Goal: Transaction & Acquisition: Purchase product/service

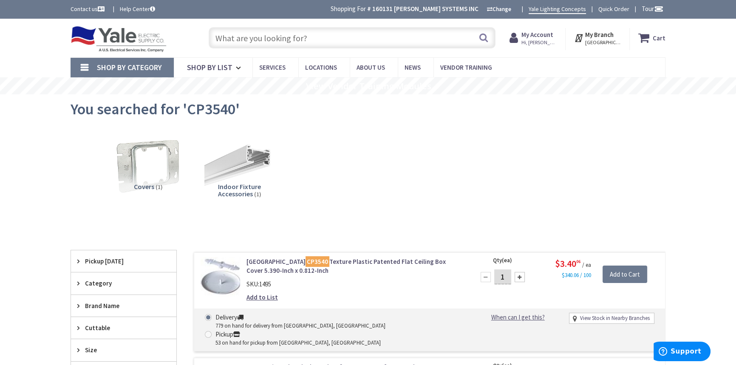
click at [276, 42] on input "text" at bounding box center [352, 37] width 287 height 21
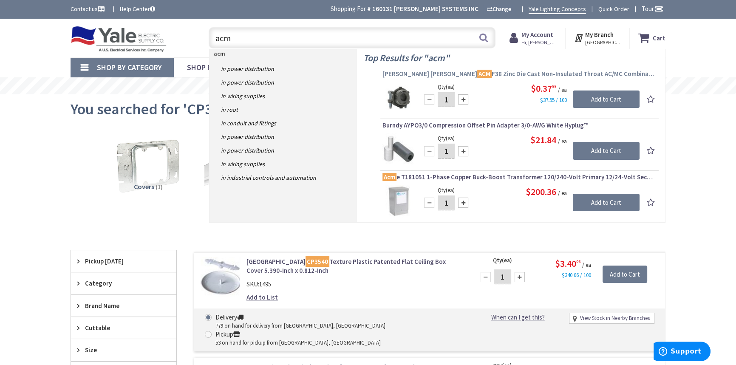
type input "acm"
click at [525, 72] on span "[PERSON_NAME] [PERSON_NAME] ACM F38 Zinc Die Cast Non-Insulated Throat AC/MC Co…" at bounding box center [520, 74] width 274 height 9
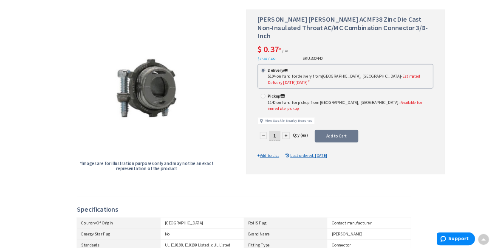
scroll to position [116, 0]
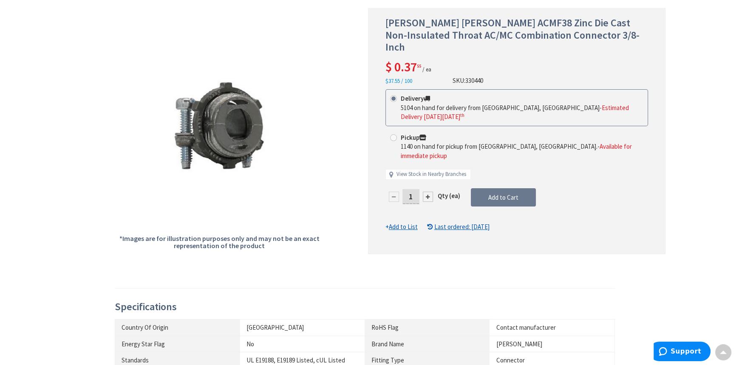
drag, startPoint x: 416, startPoint y: 177, endPoint x: 402, endPoint y: 188, distance: 17.9
click at [402, 188] on div "1 Qty (ea) Add to Cart" at bounding box center [517, 201] width 263 height 26
type input "5"
type input "[GEOGRAPHIC_DATA], [GEOGRAPHIC_DATA]"
type input "500"
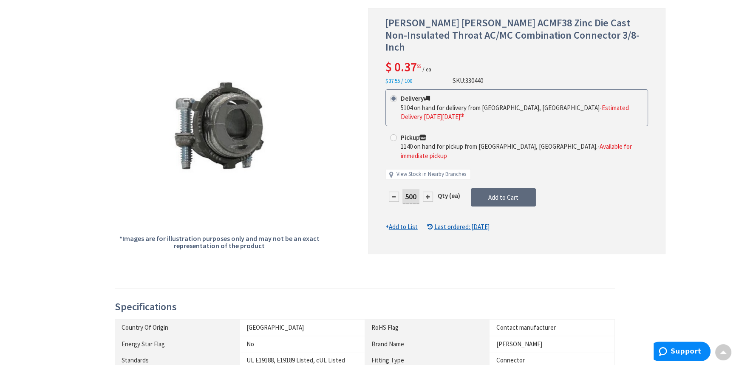
click at [488, 178] on form "This product is Discontinued Delivery 5104 on hand for delivery from Cranbury, …" at bounding box center [517, 160] width 263 height 142
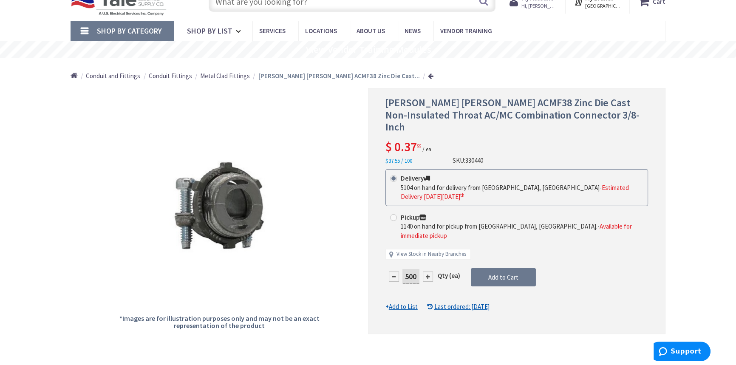
scroll to position [77, 0]
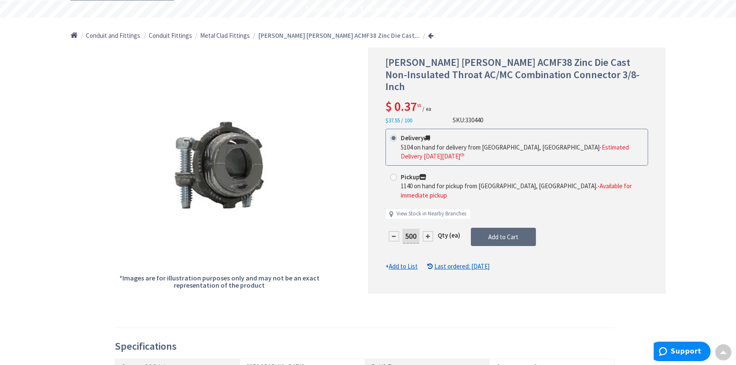
click at [514, 233] on span "Add to Cart" at bounding box center [503, 237] width 30 height 8
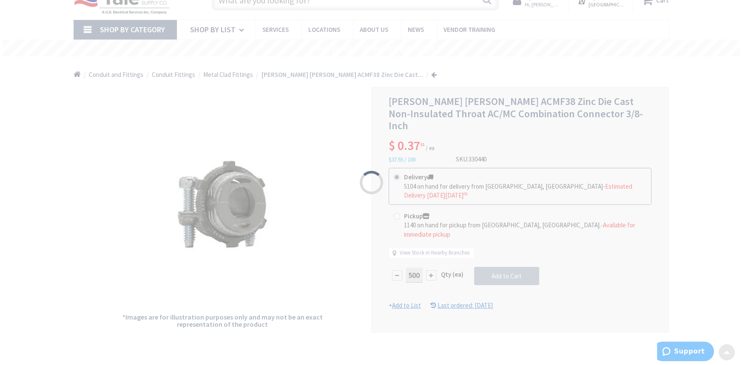
scroll to position [0, 0]
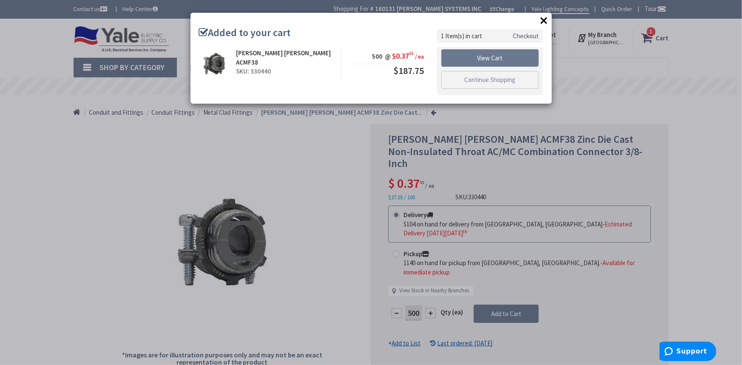
click at [520, 35] on link "Checkout" at bounding box center [526, 35] width 26 height 9
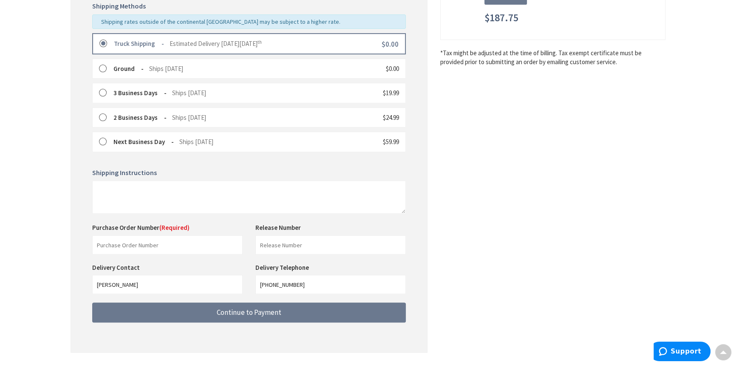
scroll to position [238, 0]
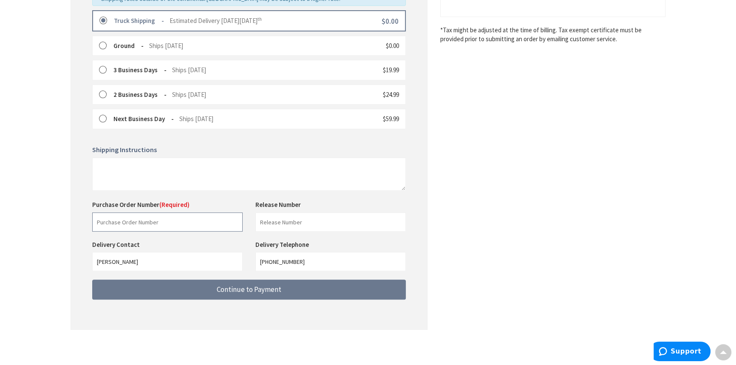
click at [156, 225] on input "text" at bounding box center [167, 222] width 150 height 19
click at [326, 222] on input "text" at bounding box center [330, 222] width 150 height 19
drag, startPoint x: 152, startPoint y: 221, endPoint x: 86, endPoint y: 227, distance: 66.6
click at [86, 227] on div "Purchase Order Number (Required) Verbal Joe This is a required field." at bounding box center [167, 215] width 163 height 31
type input "16700"
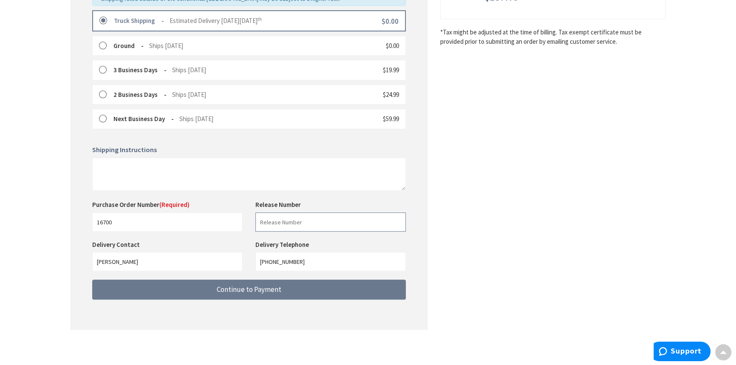
click at [287, 225] on input "text" at bounding box center [330, 222] width 150 height 19
type input "shop stock"
click at [283, 308] on div "Some items on your order are not available and will cause your order to be held…" at bounding box center [249, 97] width 357 height 465
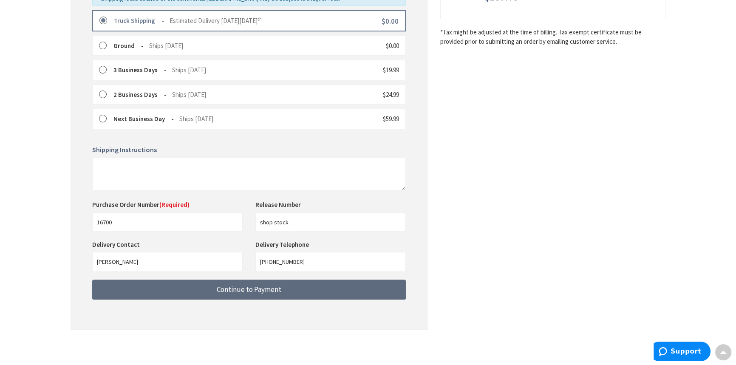
click at [279, 297] on button "Continue to Payment" at bounding box center [249, 290] width 314 height 20
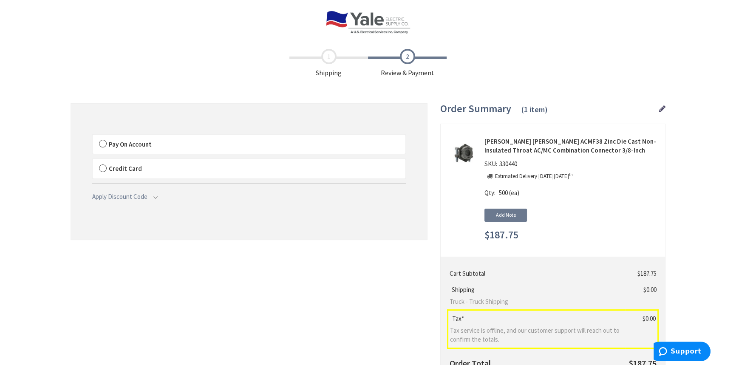
click at [102, 142] on label "Pay On Account" at bounding box center [249, 145] width 313 height 20
click at [93, 136] on input "Pay On Account" at bounding box center [93, 136] width 0 height 0
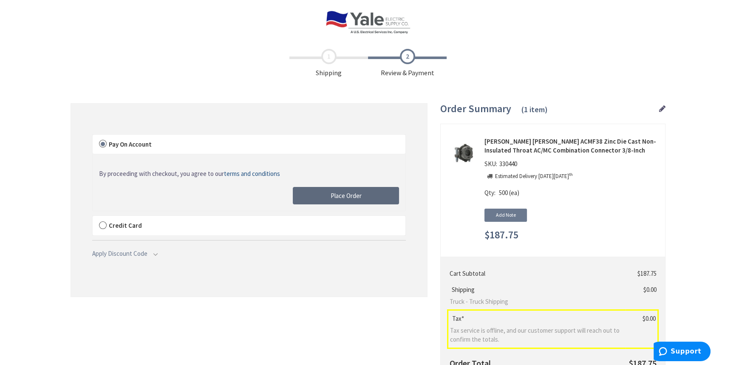
click at [361, 195] on span "Place Order" at bounding box center [346, 196] width 31 height 8
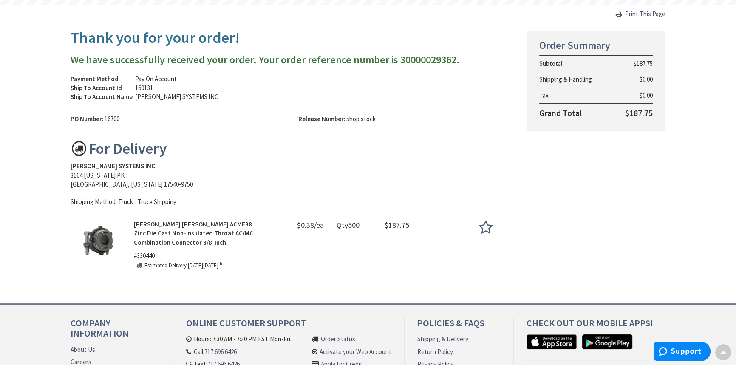
scroll to position [77, 0]
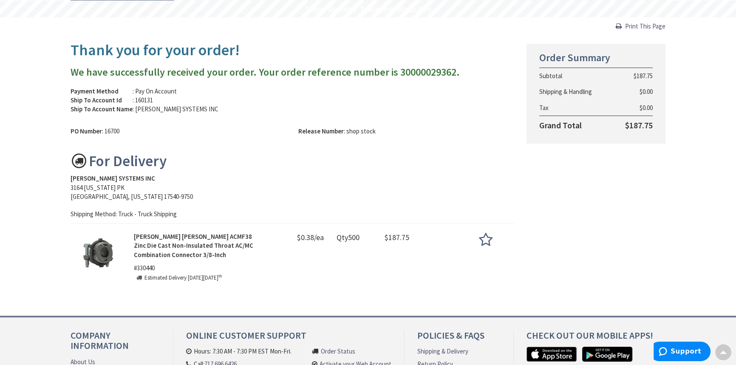
click at [635, 25] on span "Print This Page" at bounding box center [645, 26] width 40 height 8
